Goal: Task Accomplishment & Management: Use online tool/utility

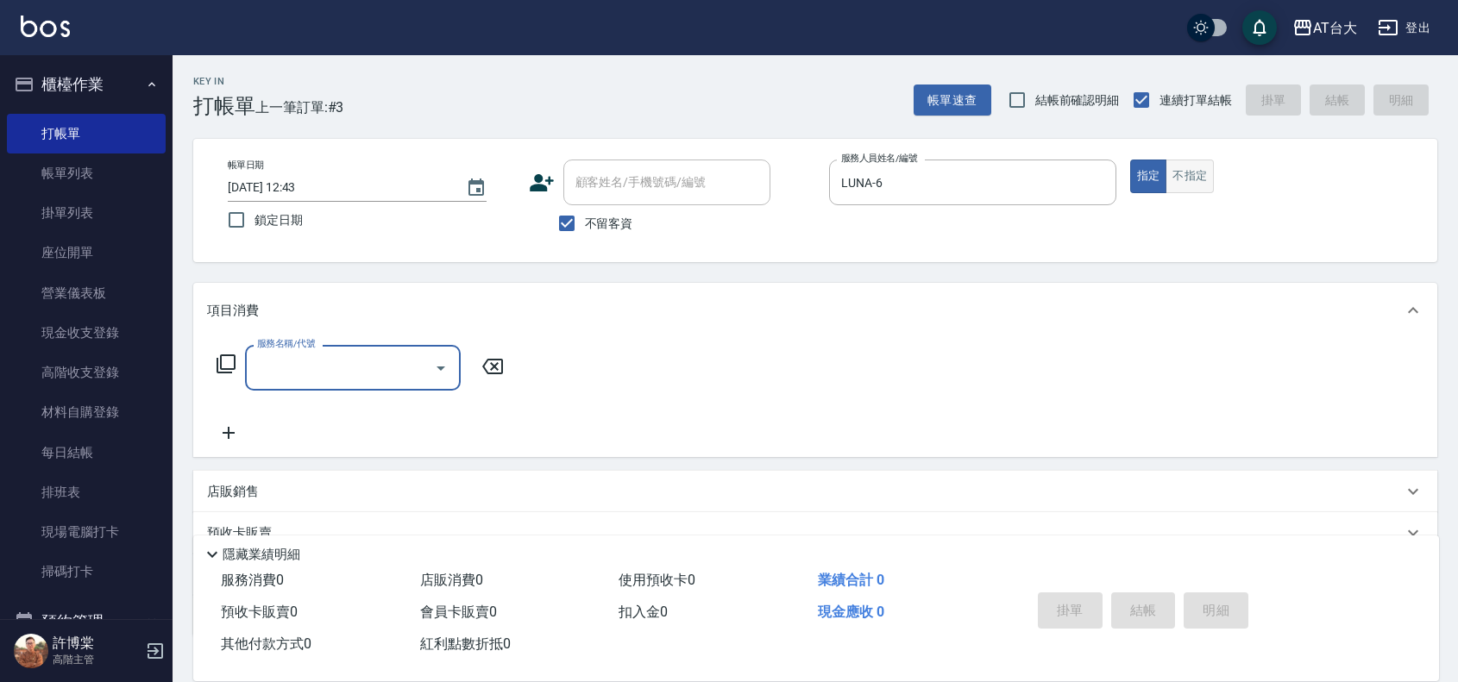
click at [1189, 184] on button "不指定" at bounding box center [1189, 177] width 48 height 34
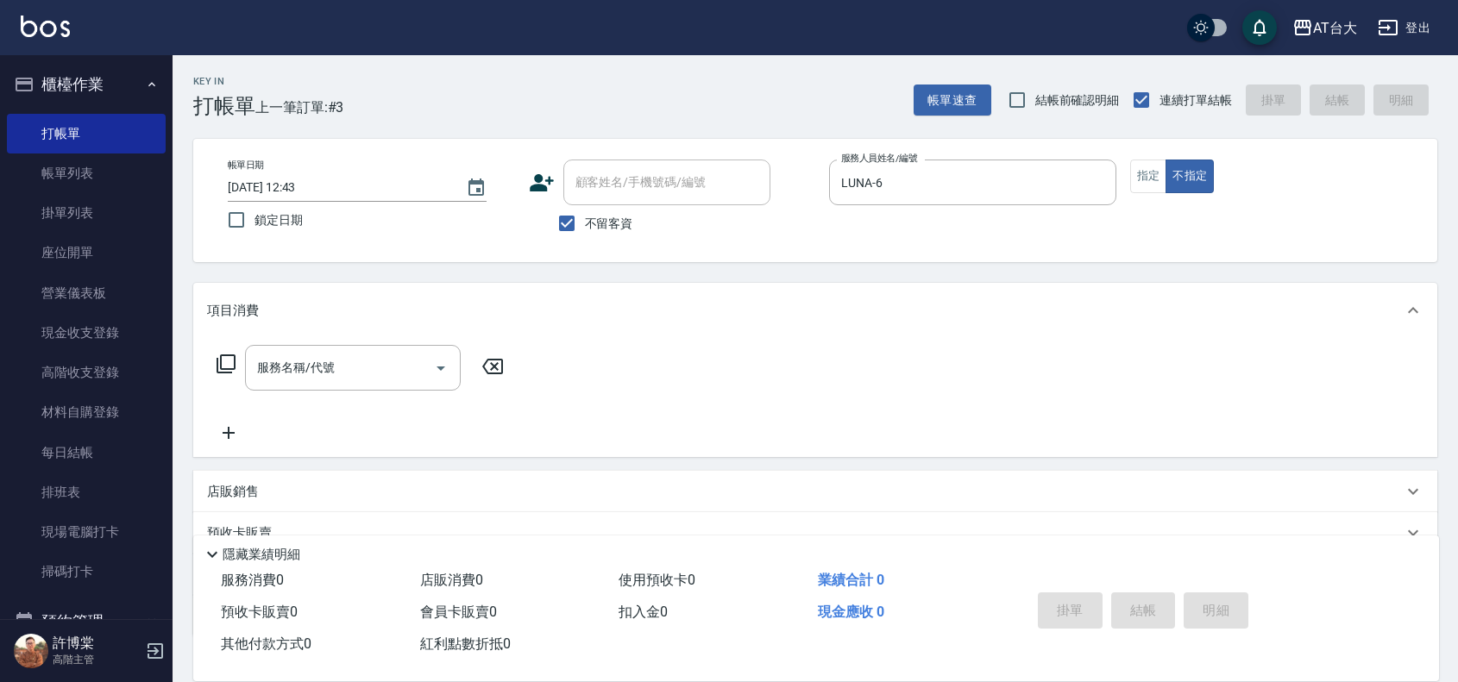
type button "false"
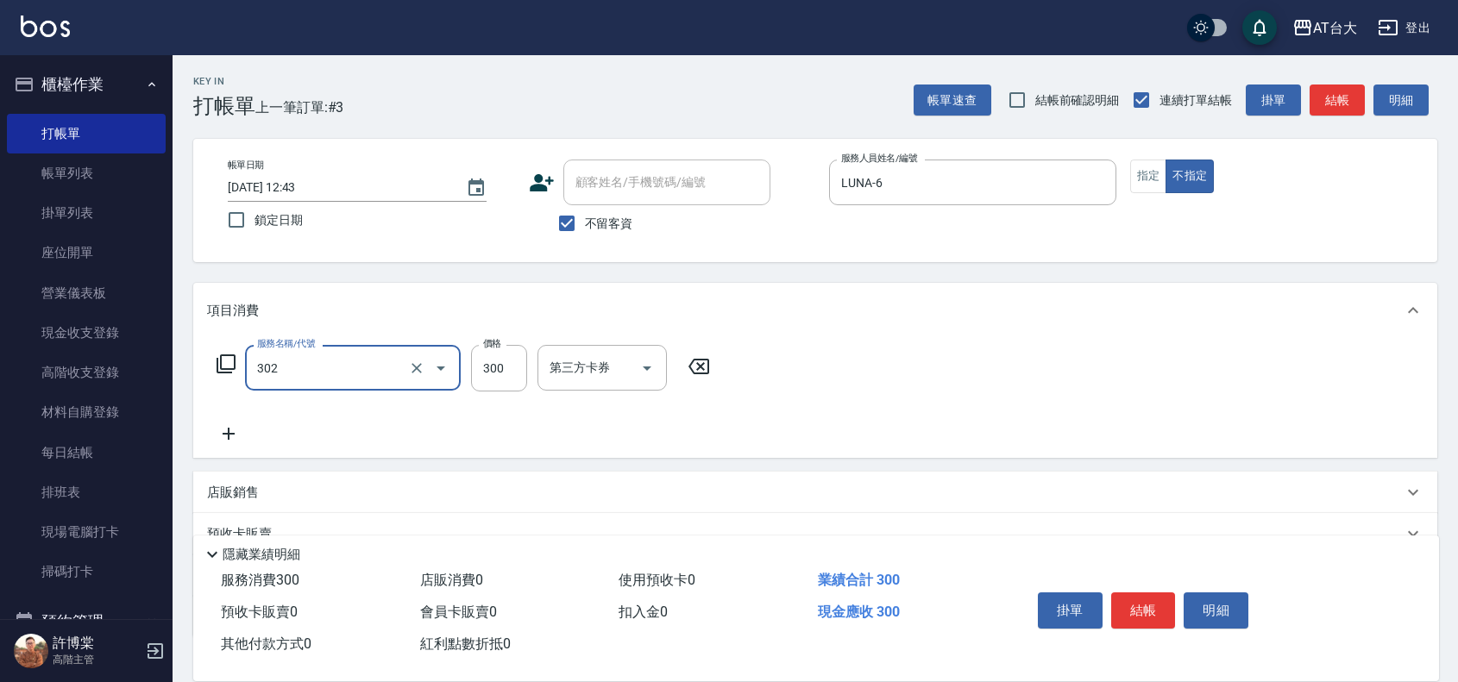
type input "剪髮(302)"
type input "250"
click at [1120, 613] on button "結帳" at bounding box center [1143, 611] width 65 height 36
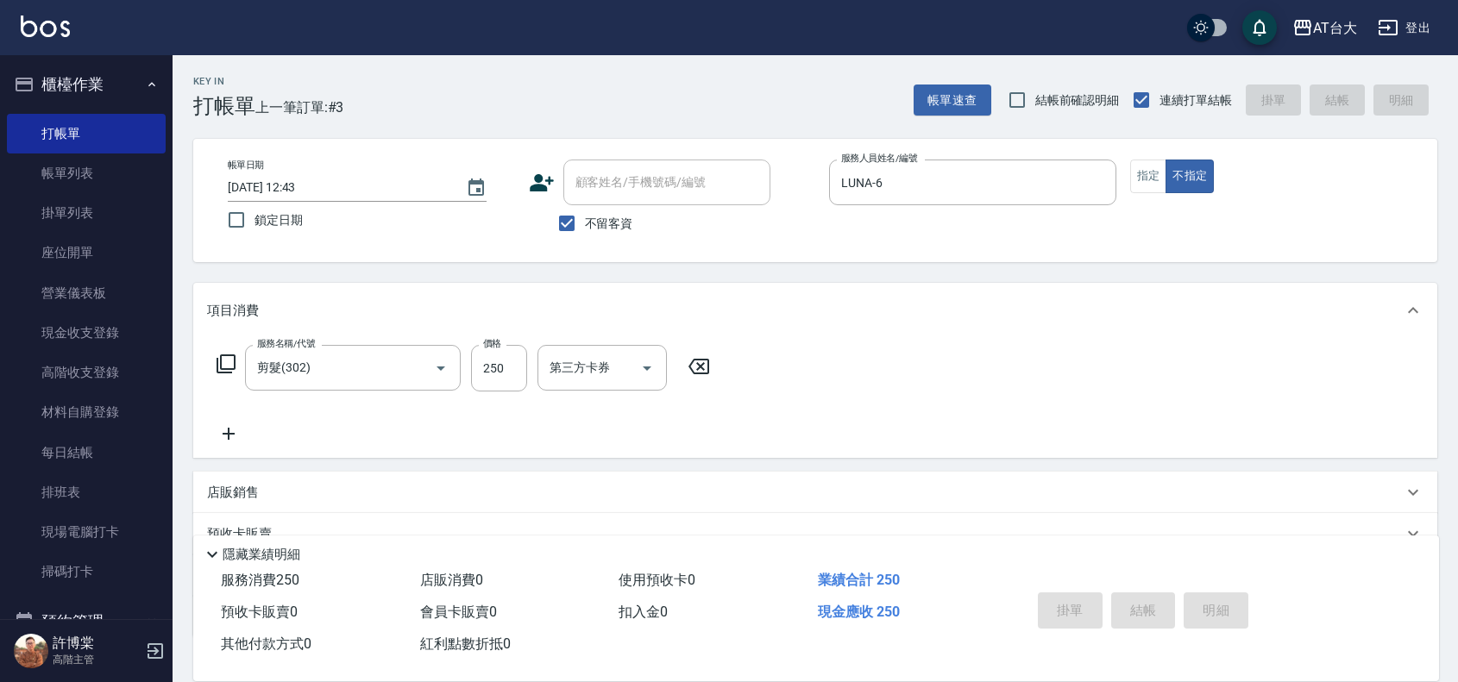
type input "[DATE] 13:32"
click at [1139, 177] on button "指定" at bounding box center [1148, 177] width 37 height 34
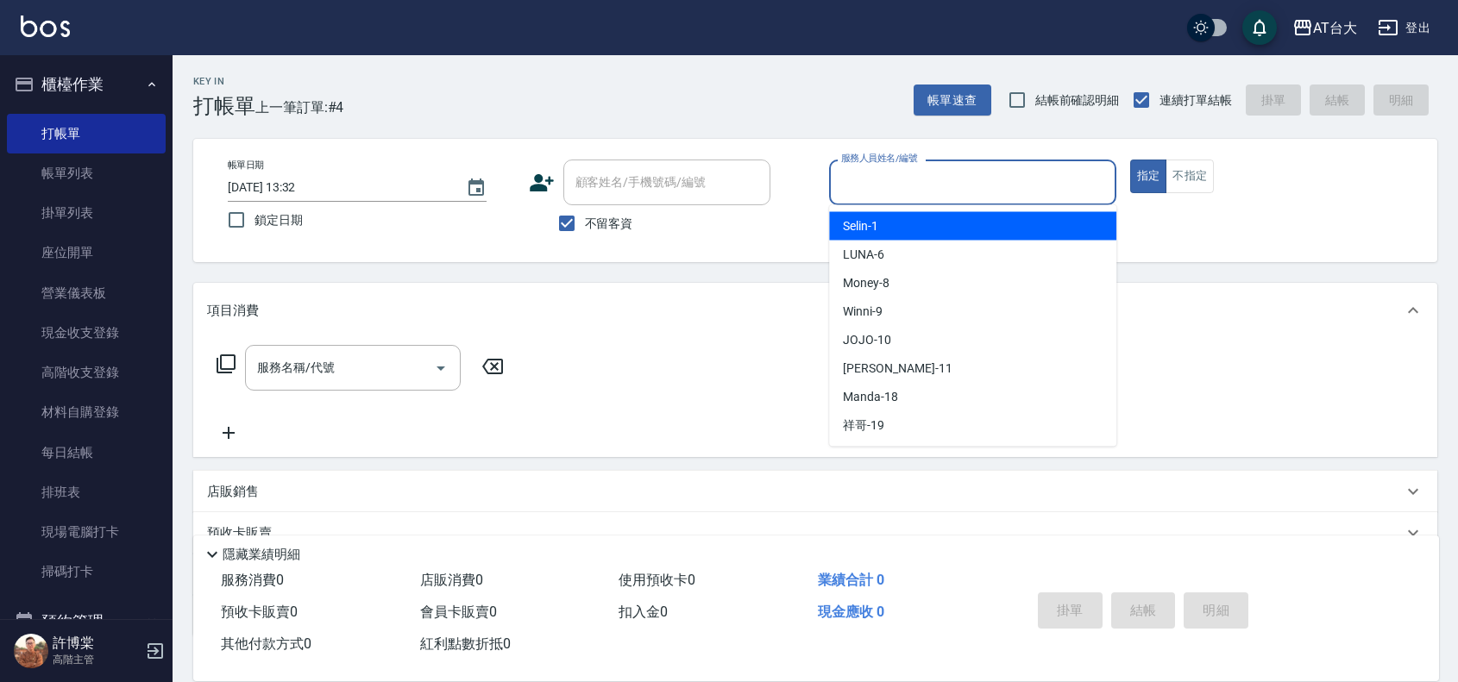
click at [1019, 171] on input "服務人員姓名/編號" at bounding box center [973, 182] width 272 height 30
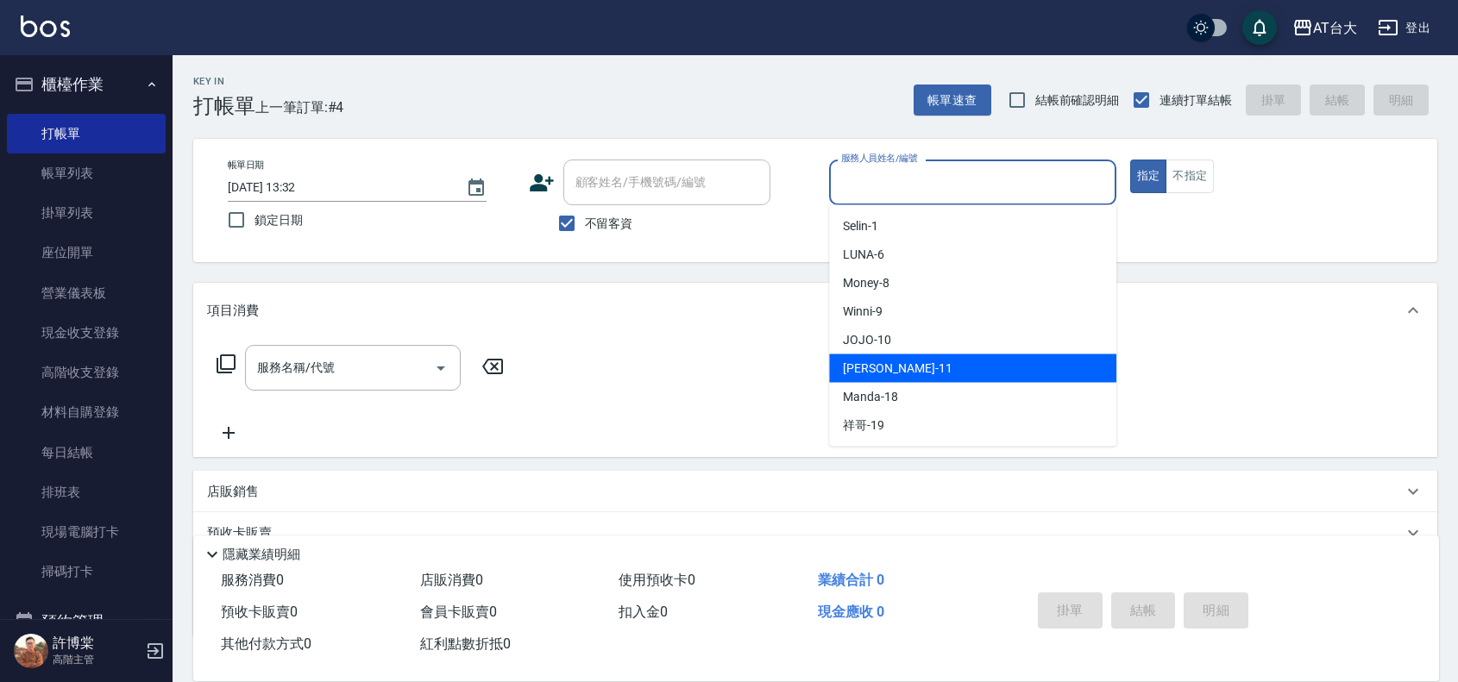
click at [913, 368] on div "[PERSON_NAME] -11" at bounding box center [972, 369] width 287 height 28
type input "[PERSON_NAME]-11"
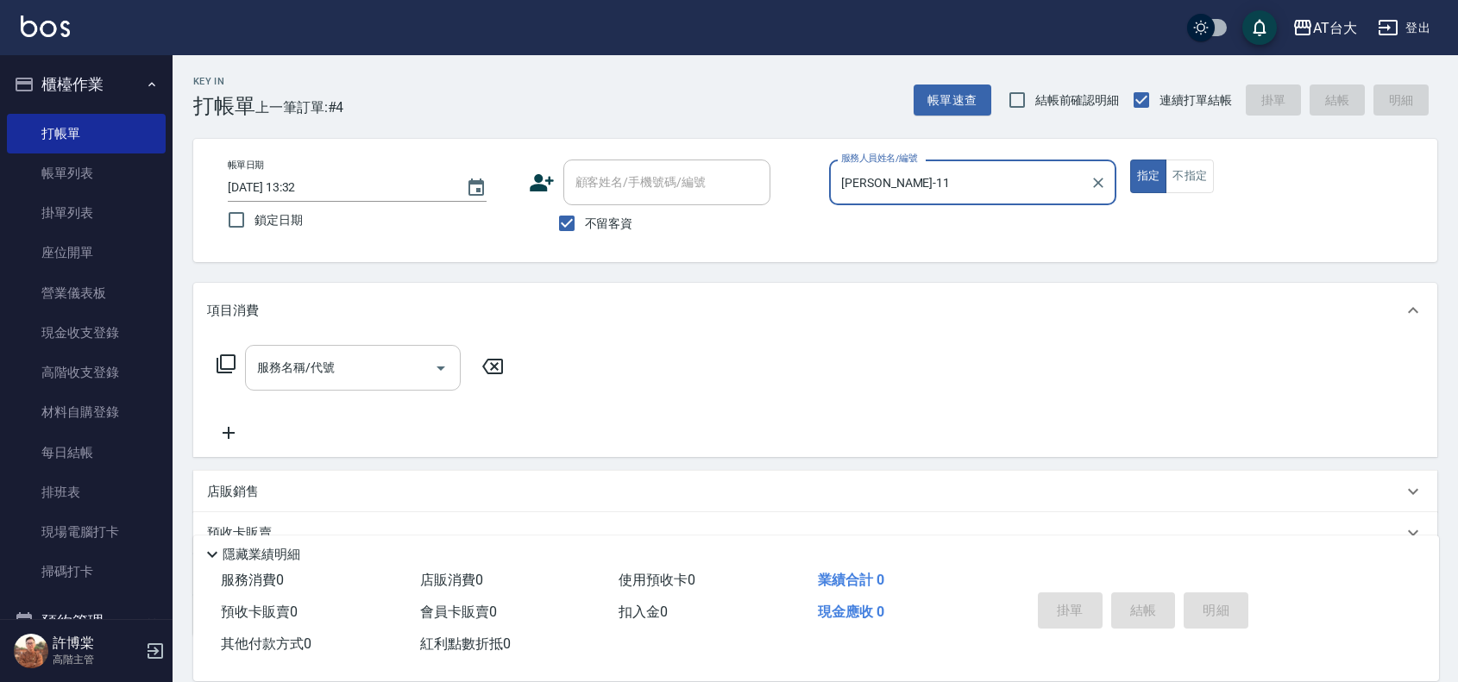
click at [372, 365] on input "服務名稱/代號" at bounding box center [340, 368] width 174 height 30
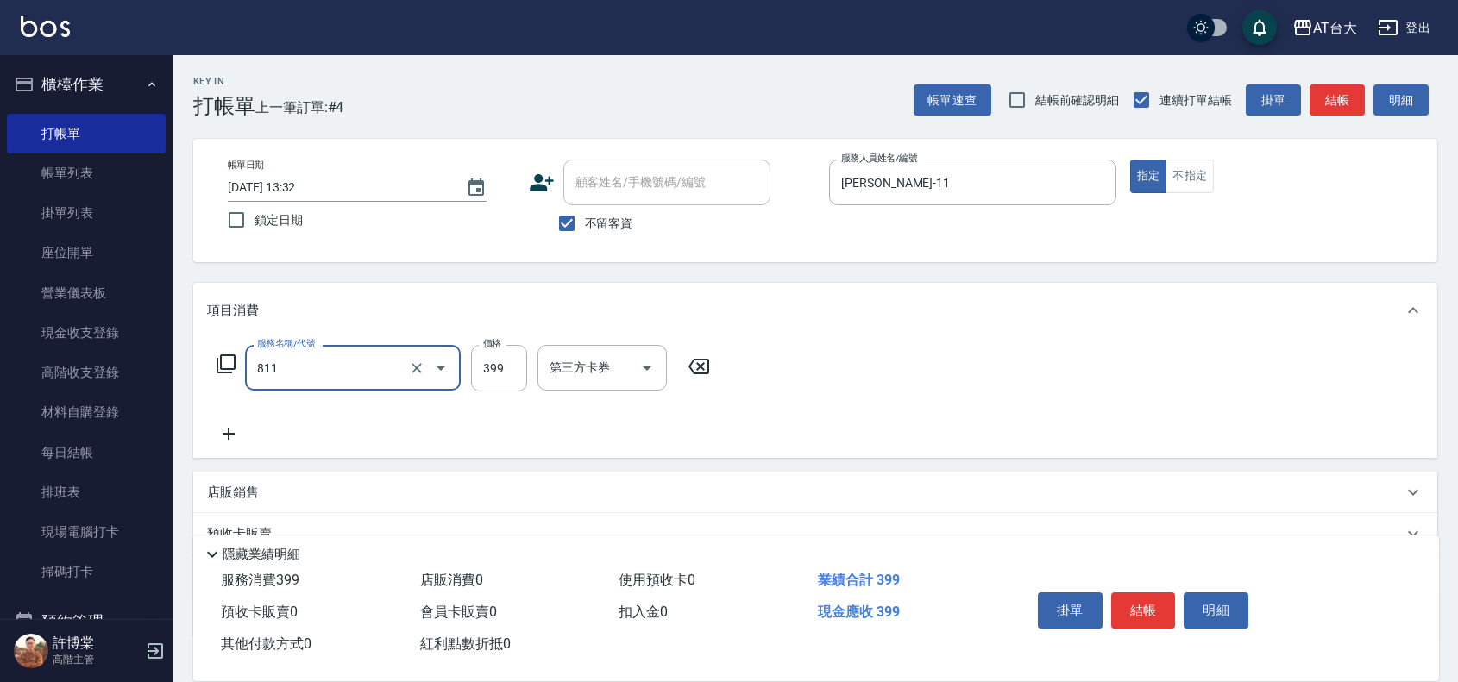
type input "洗+剪(811)"
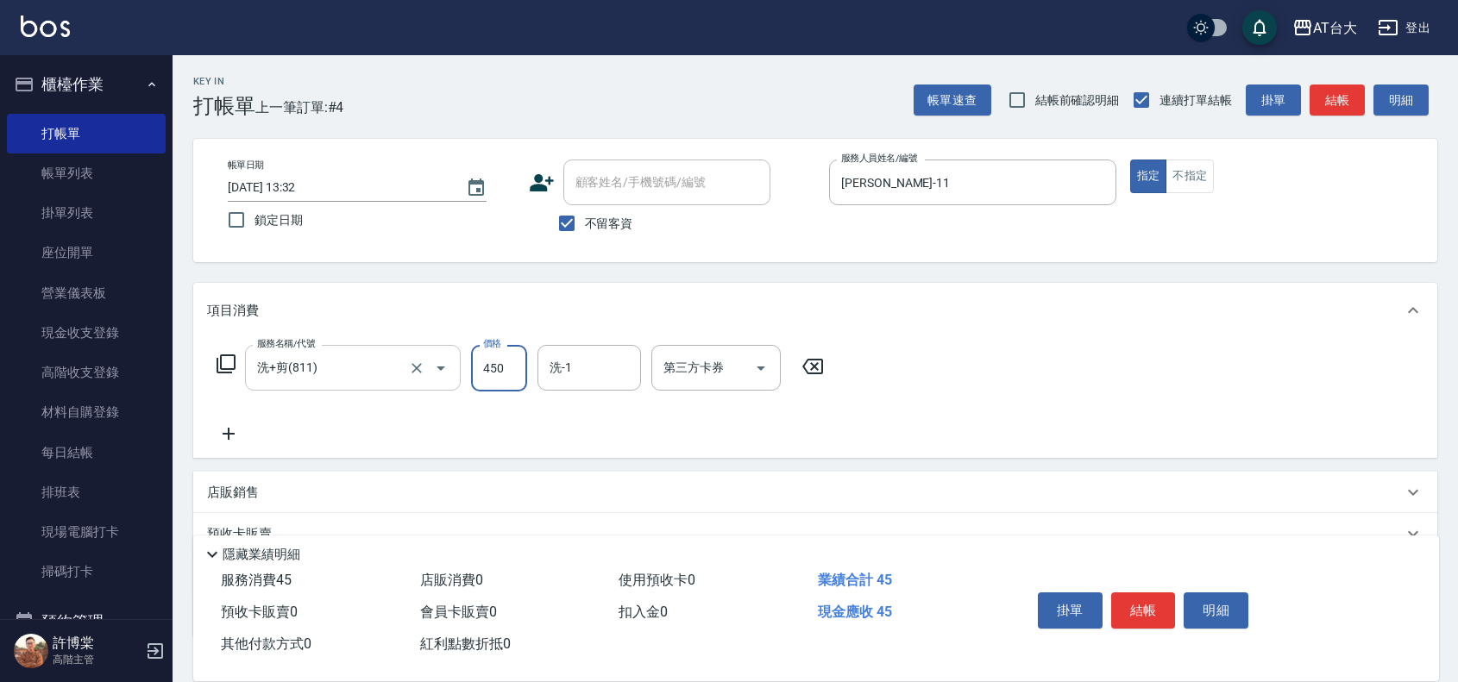
type input "450"
click at [1141, 604] on button "結帳" at bounding box center [1143, 611] width 65 height 36
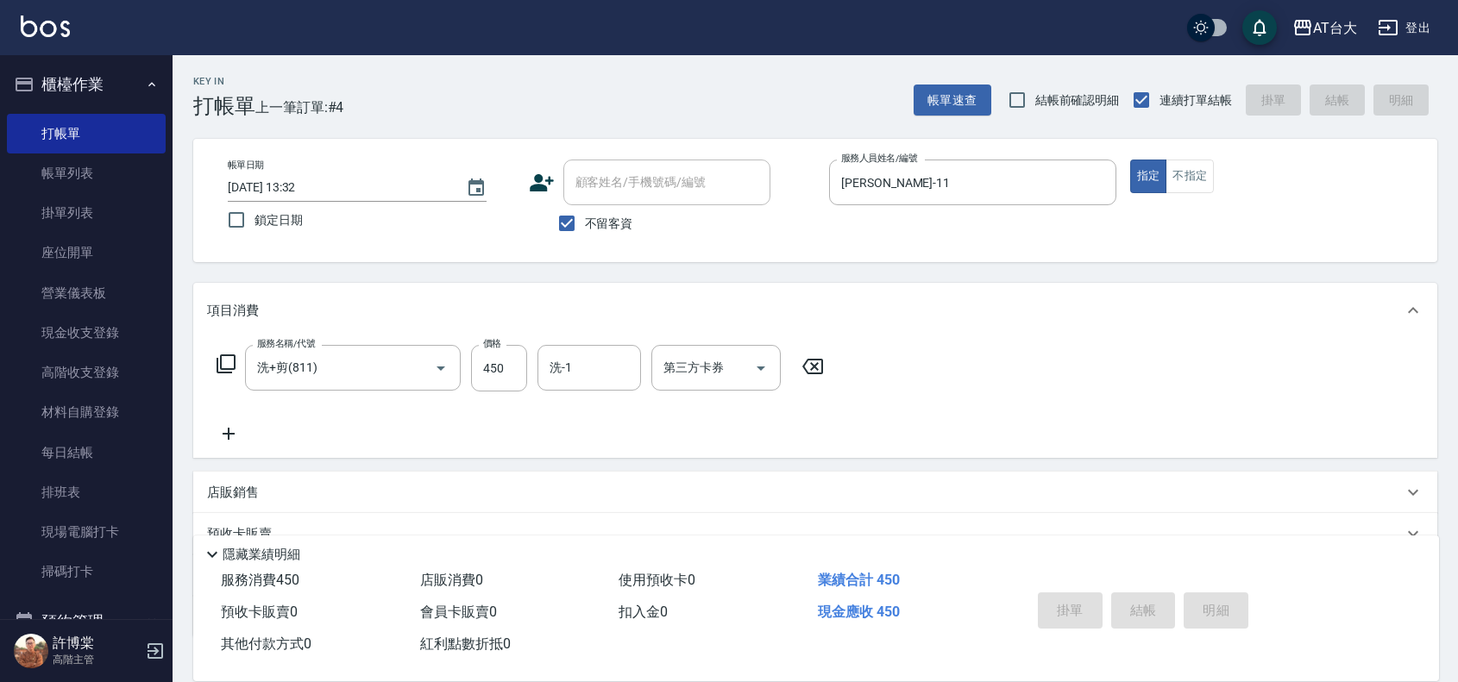
type input "[DATE] 13:45"
